Goal: Use online tool/utility: Utilize a website feature to perform a specific function

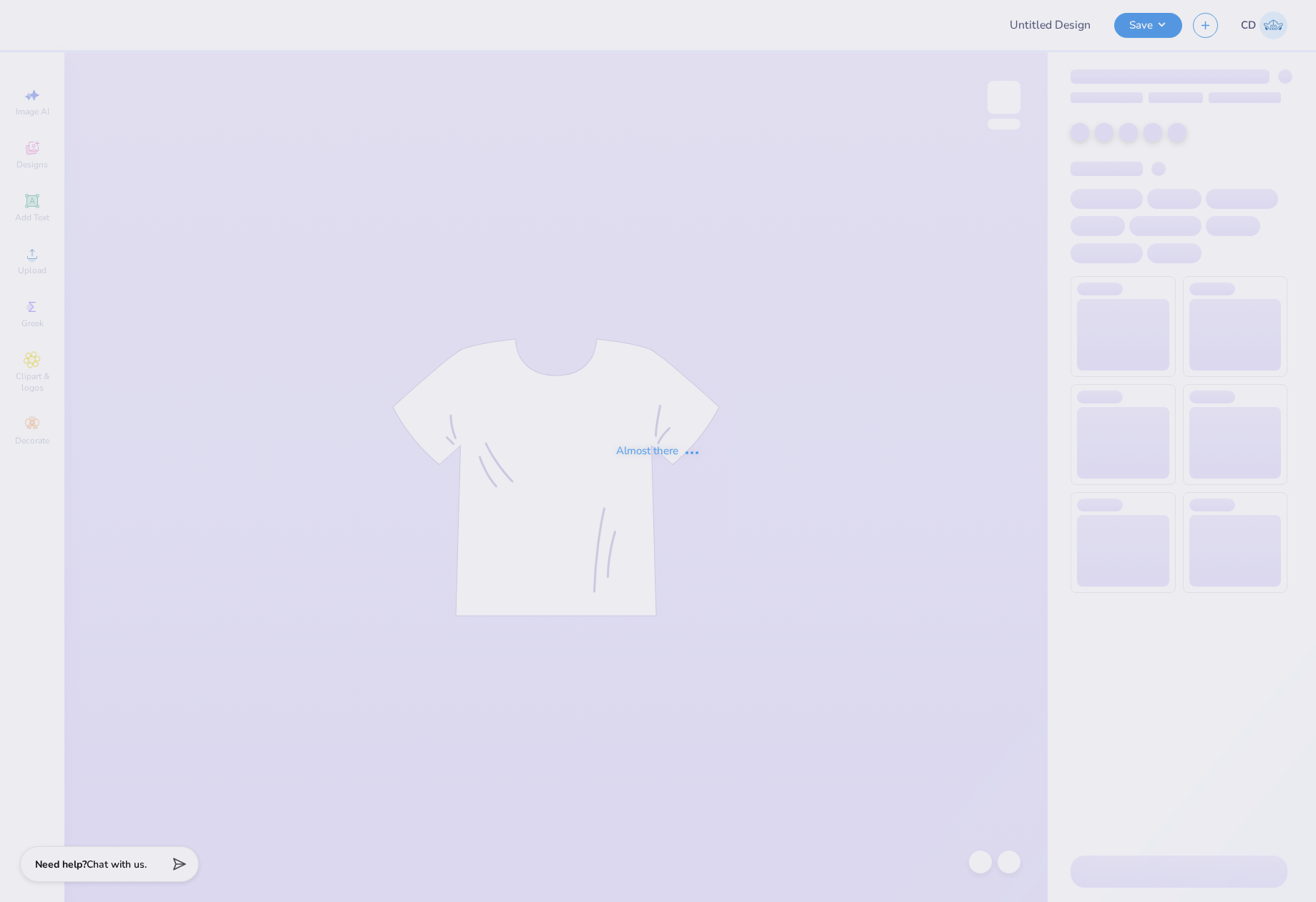
type input "[PERSON_NAME] : [US_STATE][GEOGRAPHIC_DATA]: [GEOGRAPHIC_DATA]"
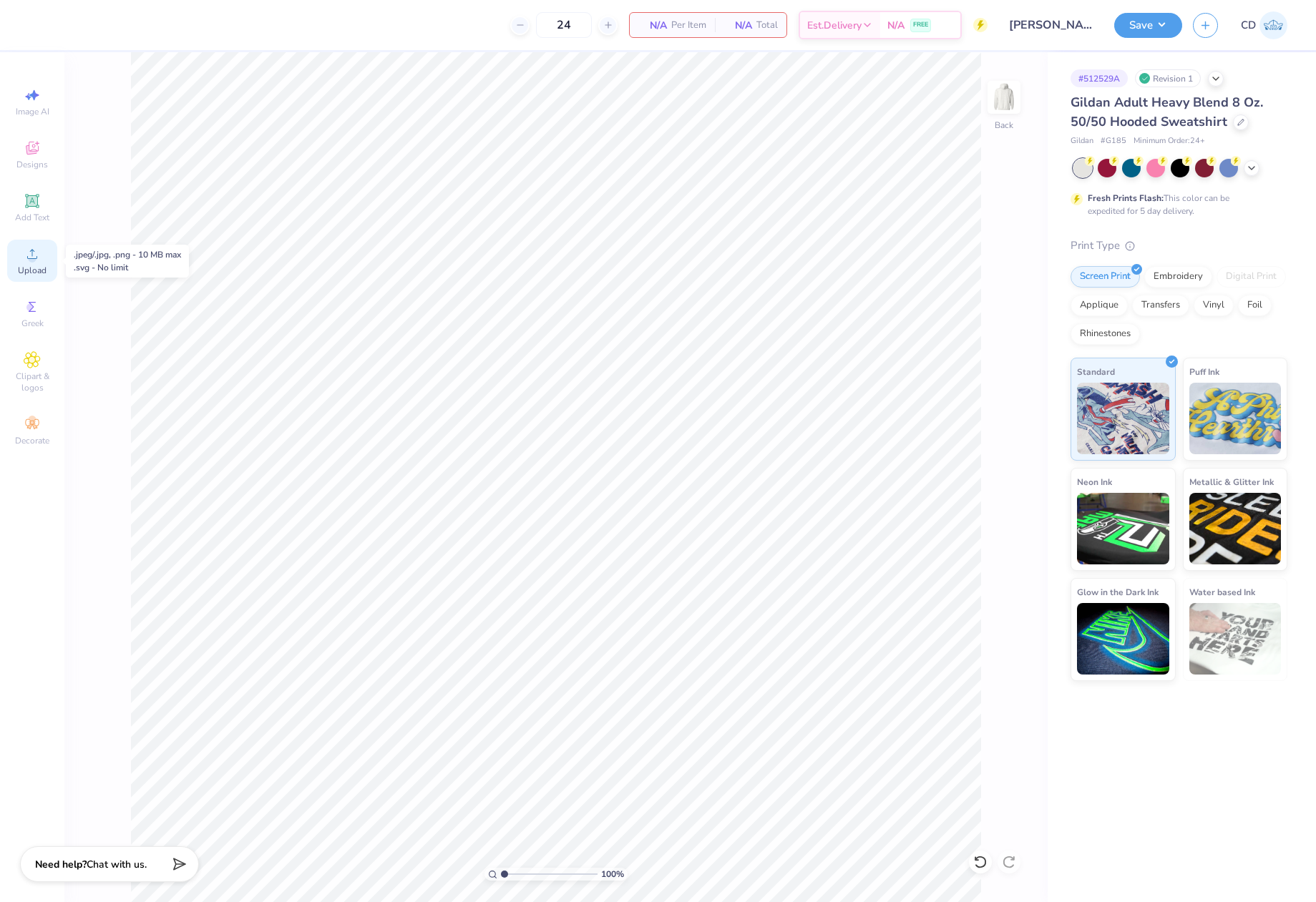
click at [15, 244] on div "Upload" at bounding box center [32, 261] width 50 height 42
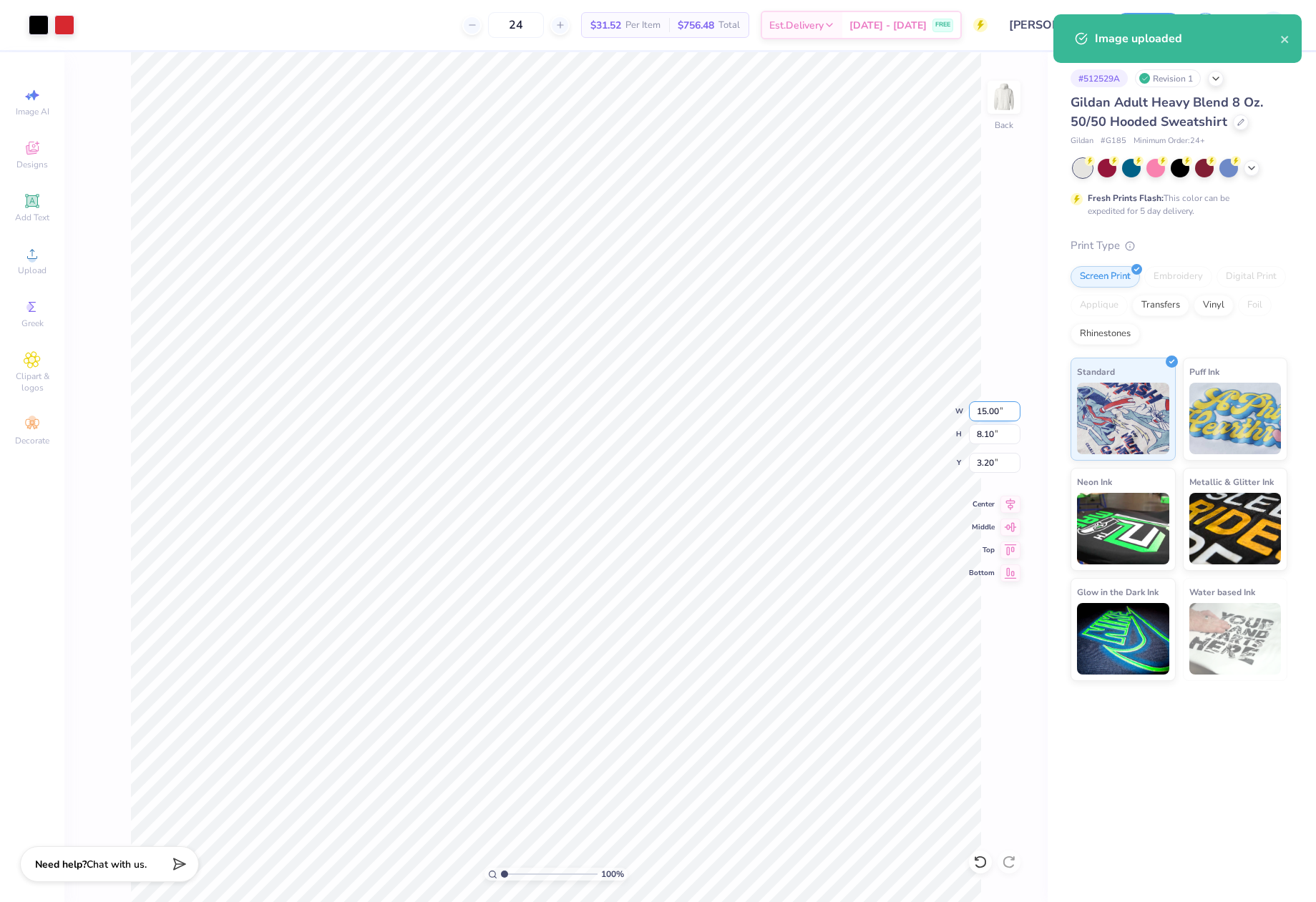
drag, startPoint x: 978, startPoint y: 407, endPoint x: 1005, endPoint y: 411, distance: 27.3
click at [1005, 411] on input "15.00" at bounding box center [994, 411] width 52 height 20
type input "11.00"
type input "5.94"
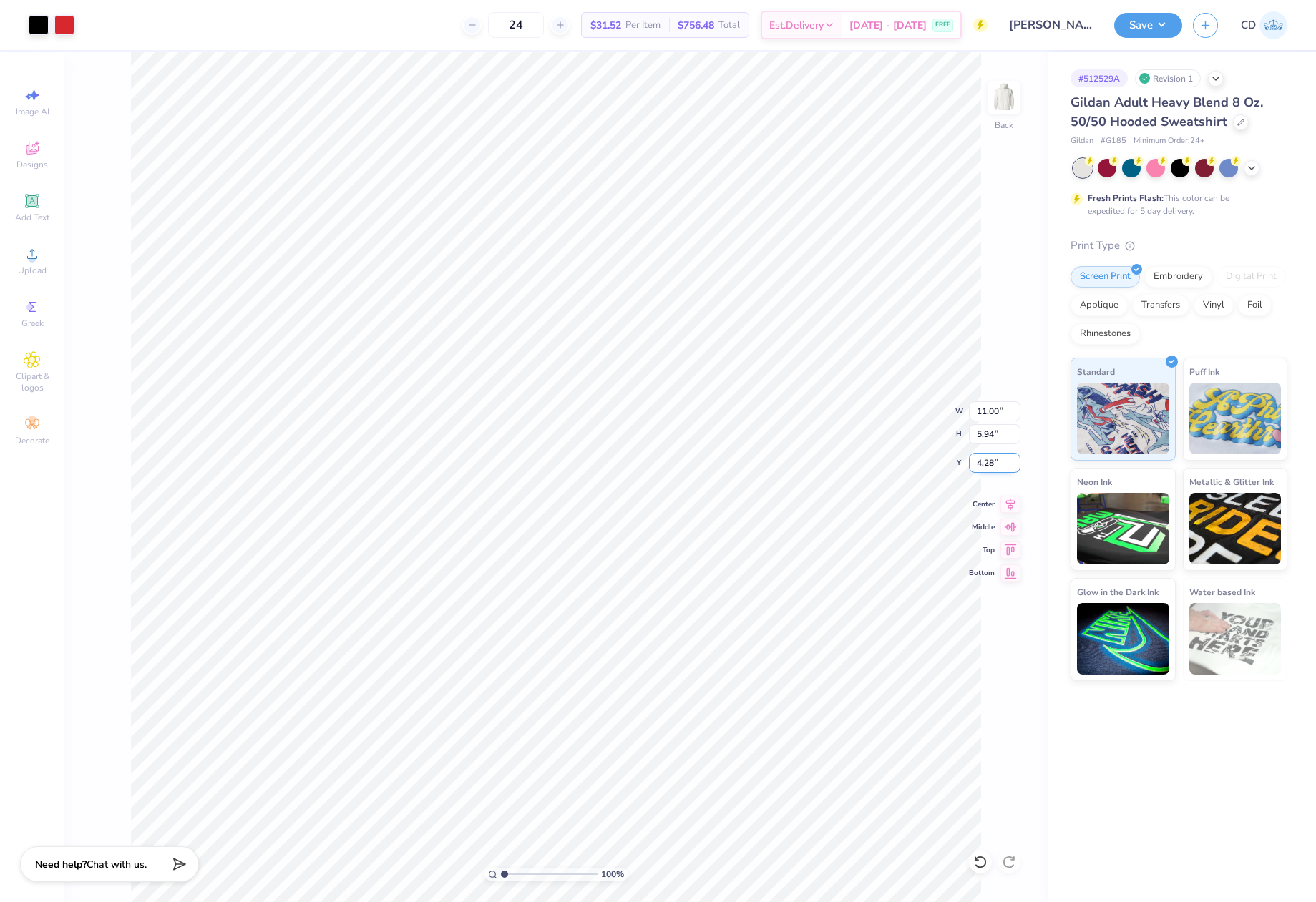
drag, startPoint x: 973, startPoint y: 464, endPoint x: 999, endPoint y: 464, distance: 26.0
click at [999, 464] on input "4.28" at bounding box center [994, 463] width 52 height 20
type input "3.00"
click at [1165, 21] on button "Save" at bounding box center [1148, 24] width 68 height 25
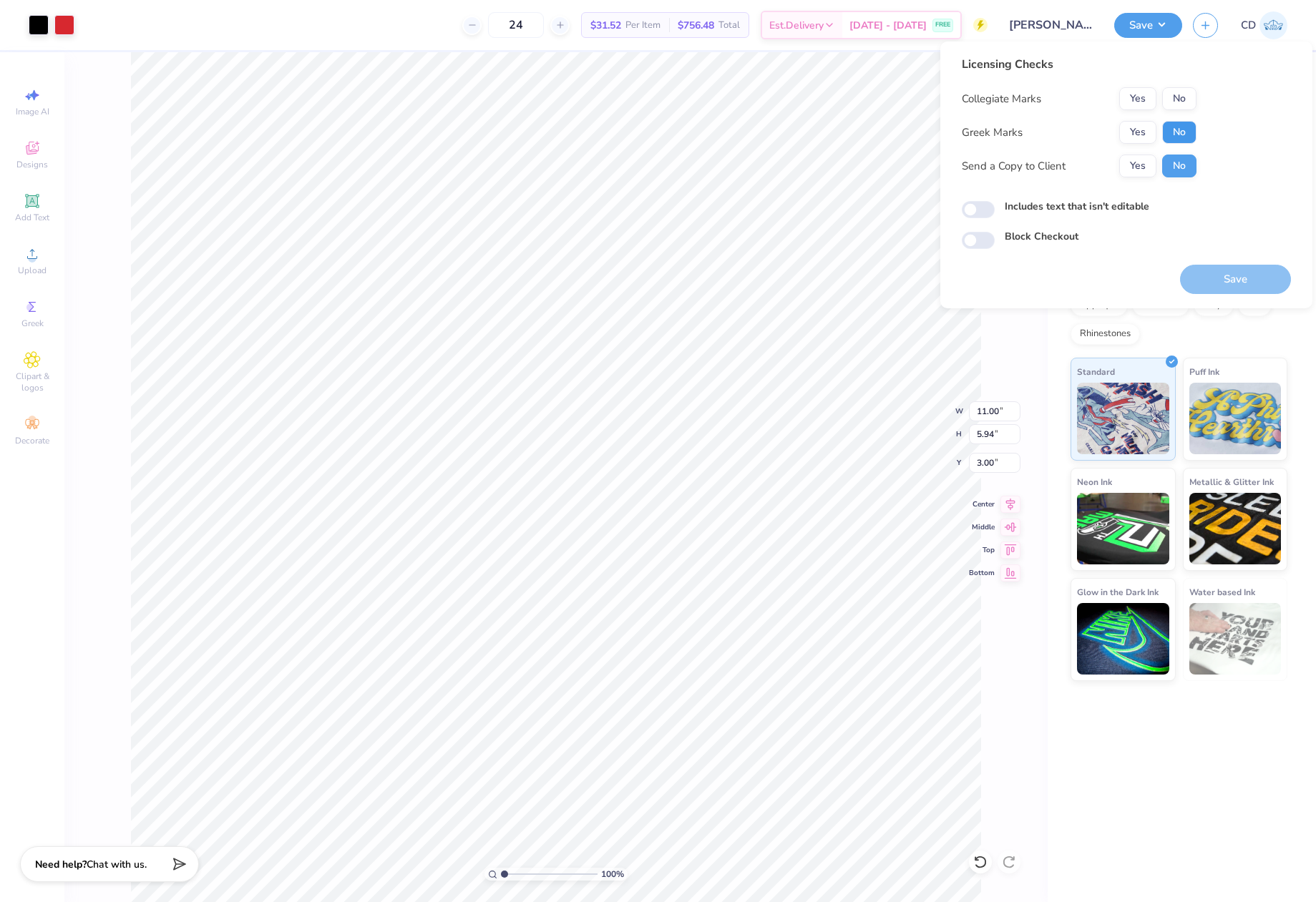
click at [1174, 123] on button "No" at bounding box center [1180, 132] width 35 height 23
click at [1171, 88] on button "No" at bounding box center [1180, 98] width 35 height 23
click at [986, 203] on input "Includes text that isn't editable" at bounding box center [979, 209] width 33 height 17
checkbox input "true"
click at [1234, 285] on button "Save" at bounding box center [1236, 279] width 111 height 29
